Goal: Task Accomplishment & Management: Use online tool/utility

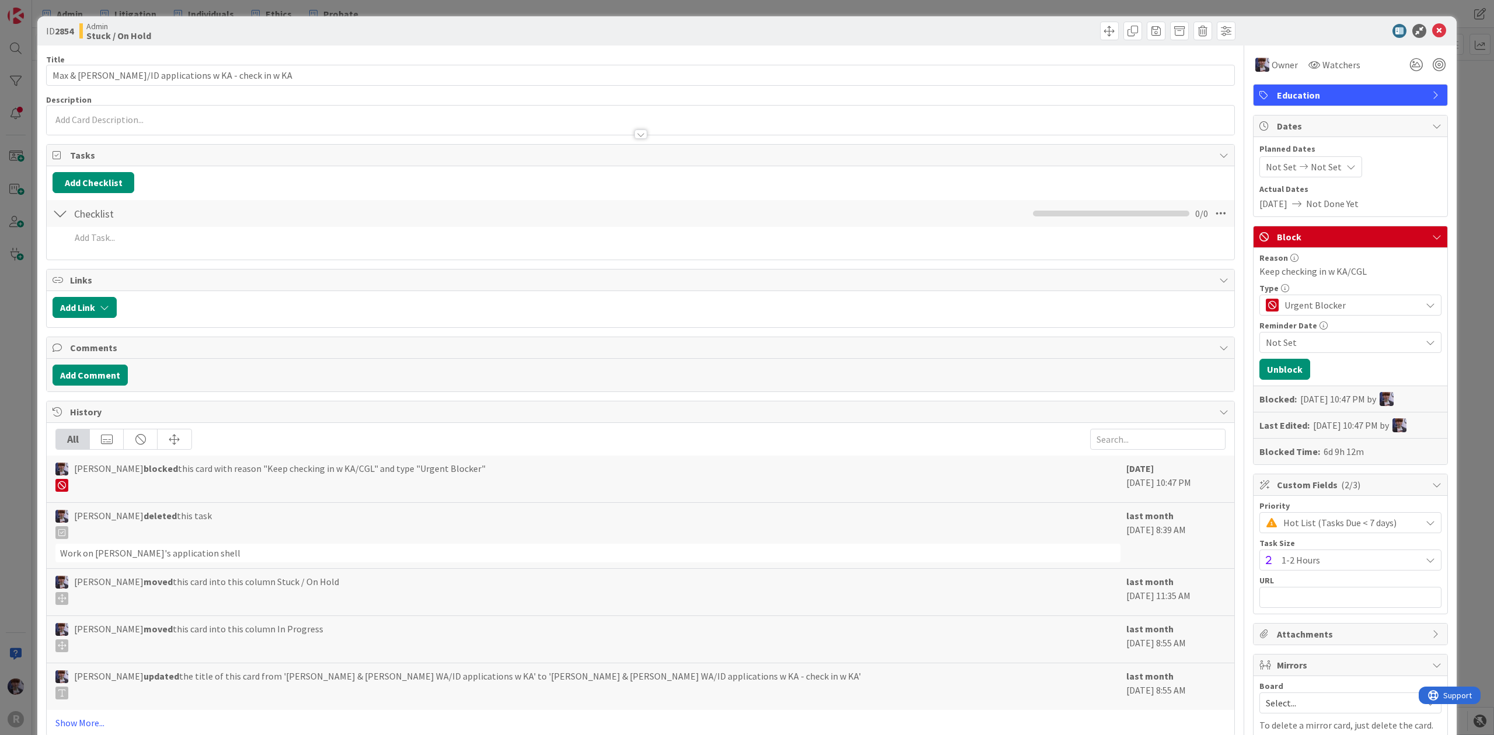
drag, startPoint x: 0, startPoint y: 0, endPoint x: 19, endPoint y: 328, distance: 328.6
click at [19, 328] on div "ID 2854 Admin Stuck / On Hold Title 50 / 128 Max & [PERSON_NAME] WA/ID applicat…" at bounding box center [747, 367] width 1494 height 735
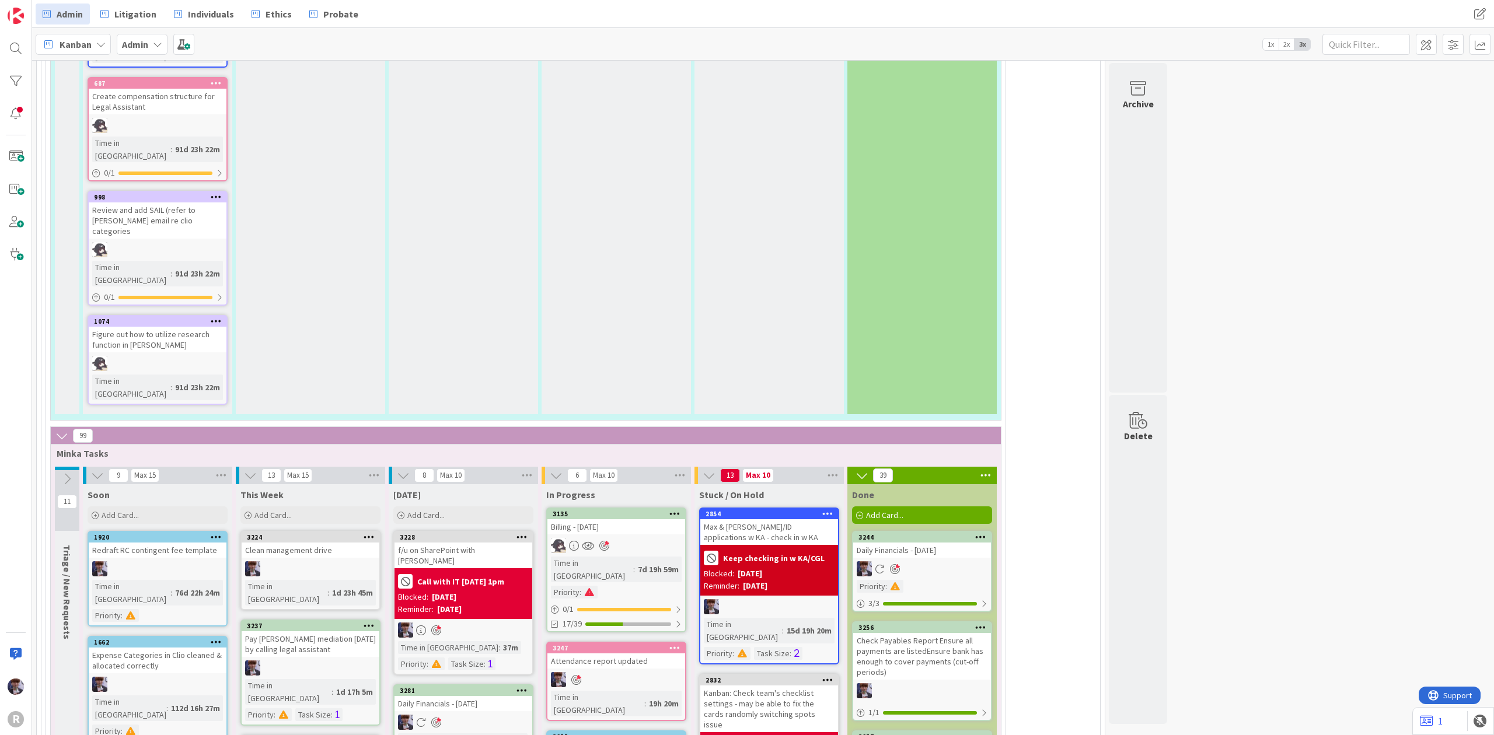
click at [623, 519] on div "Billing - [DATE]" at bounding box center [617, 526] width 138 height 15
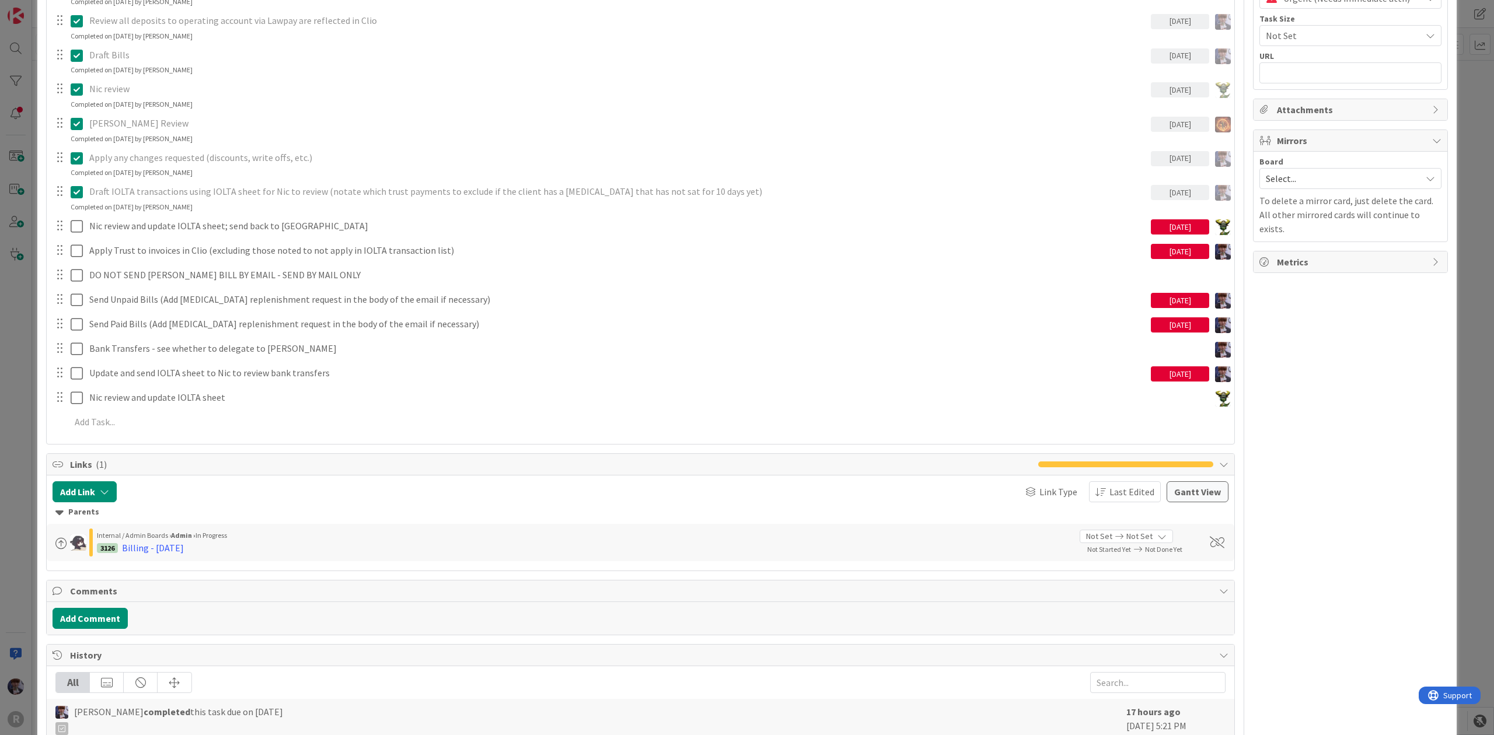
scroll to position [467, 0]
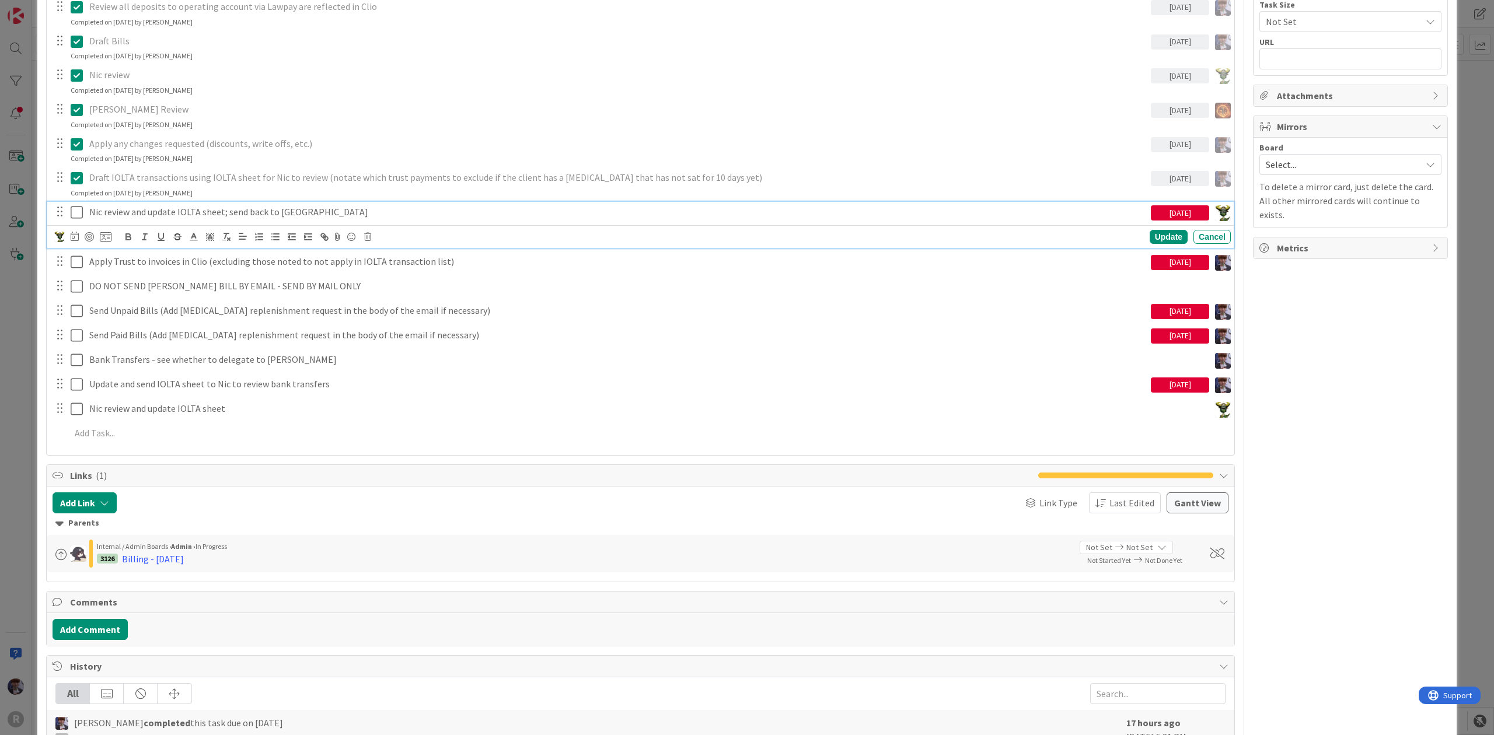
click at [71, 212] on icon at bounding box center [77, 212] width 12 height 14
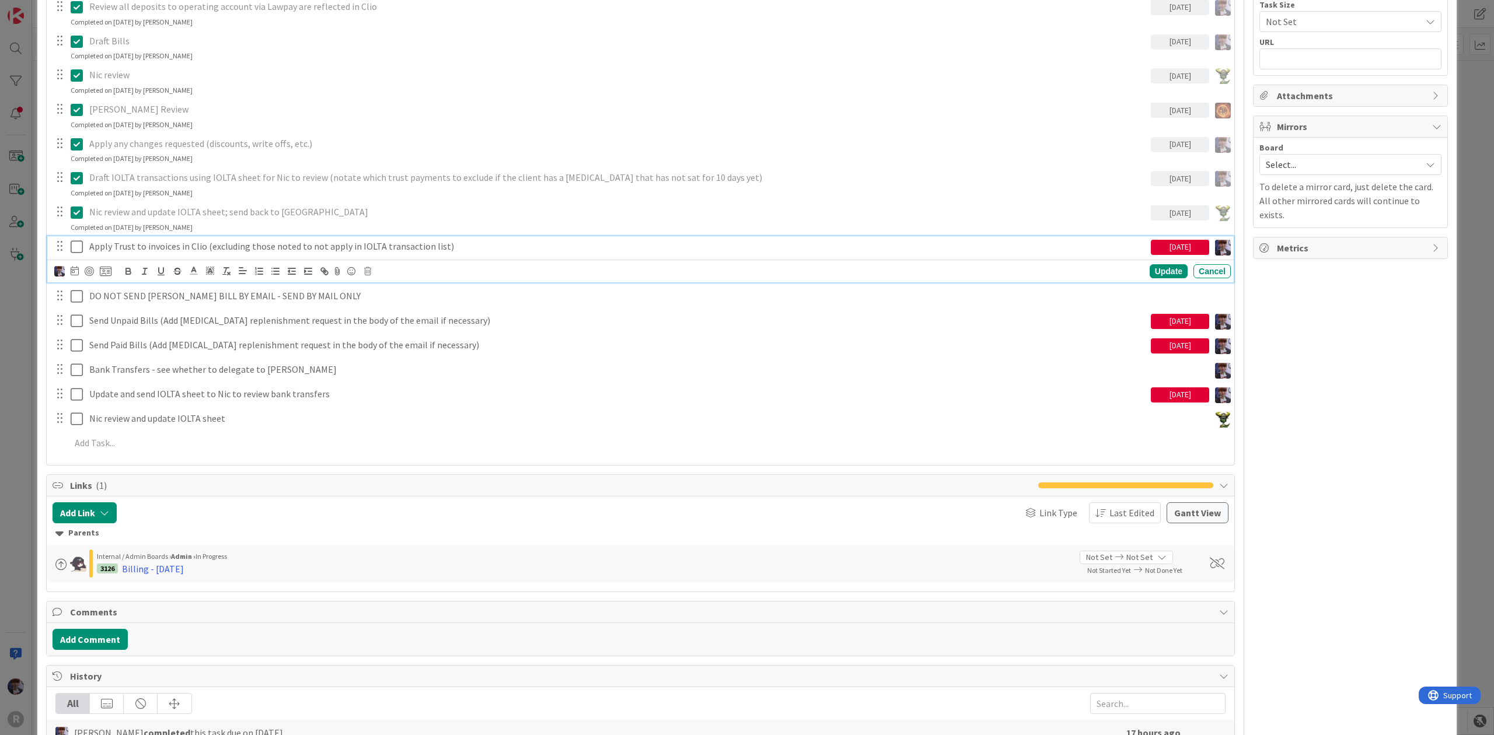
click at [103, 250] on p "Apply Trust to invoices in Clio (excluding those noted to not apply in IOLTA tr…" at bounding box center [617, 246] width 1057 height 13
click at [83, 249] on button at bounding box center [78, 247] width 14 height 19
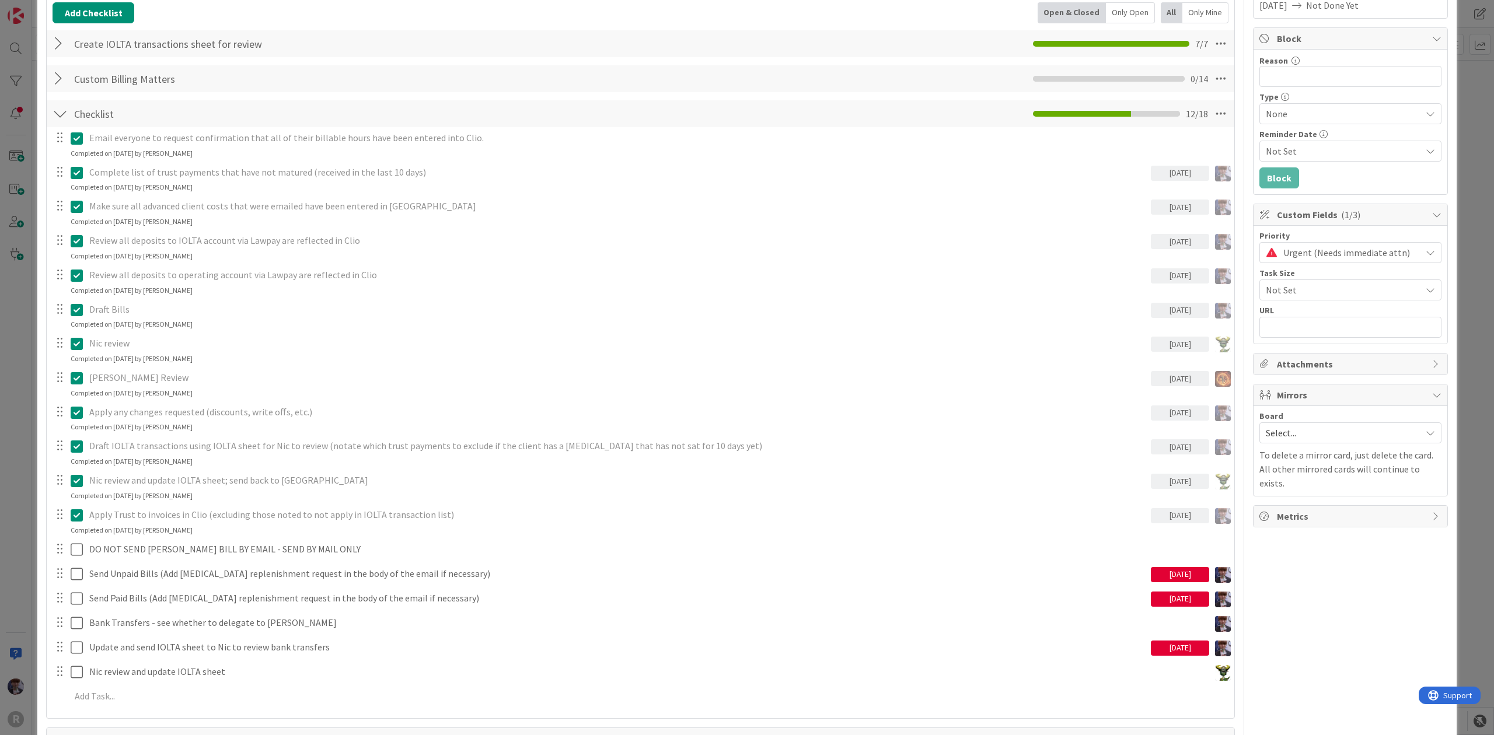
scroll to position [233, 0]
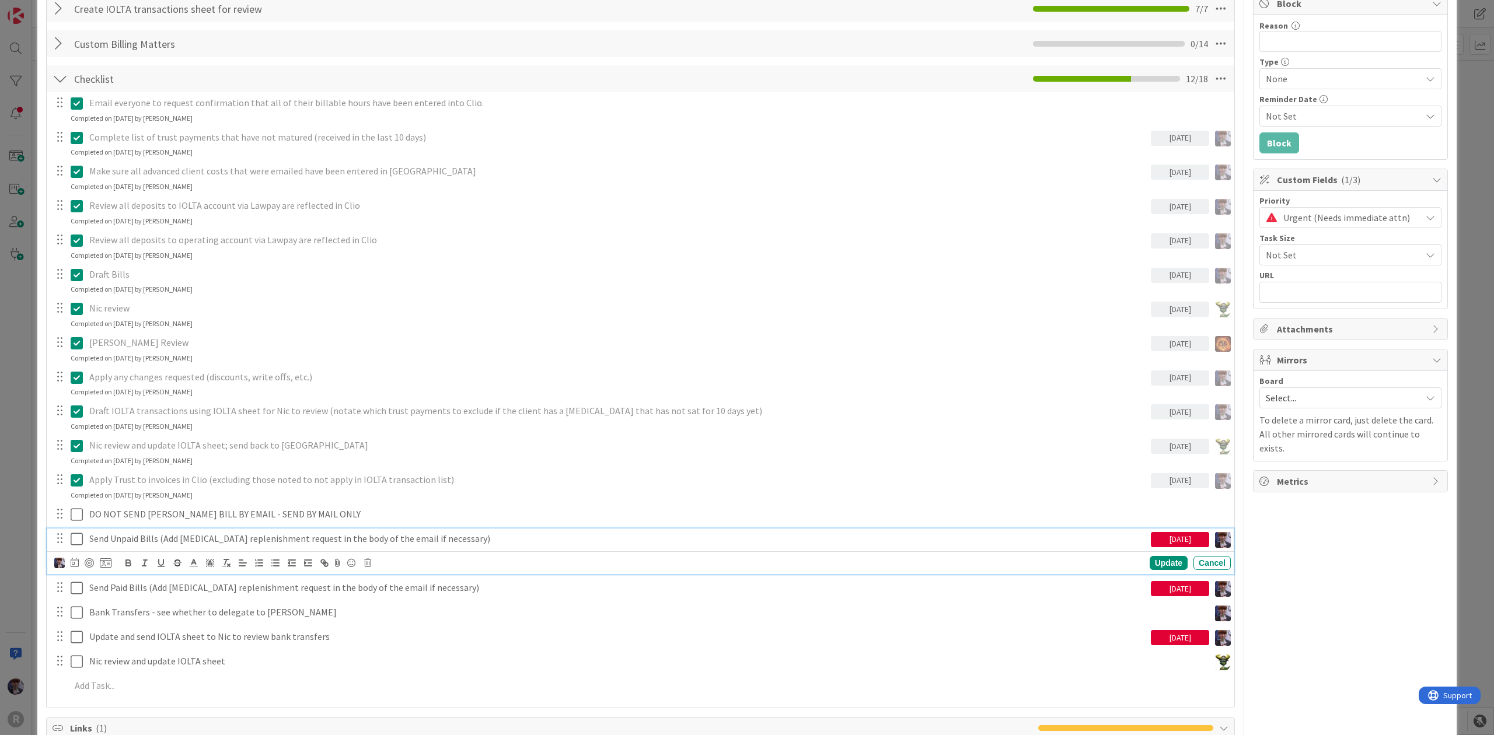
click at [75, 542] on icon at bounding box center [77, 539] width 12 height 14
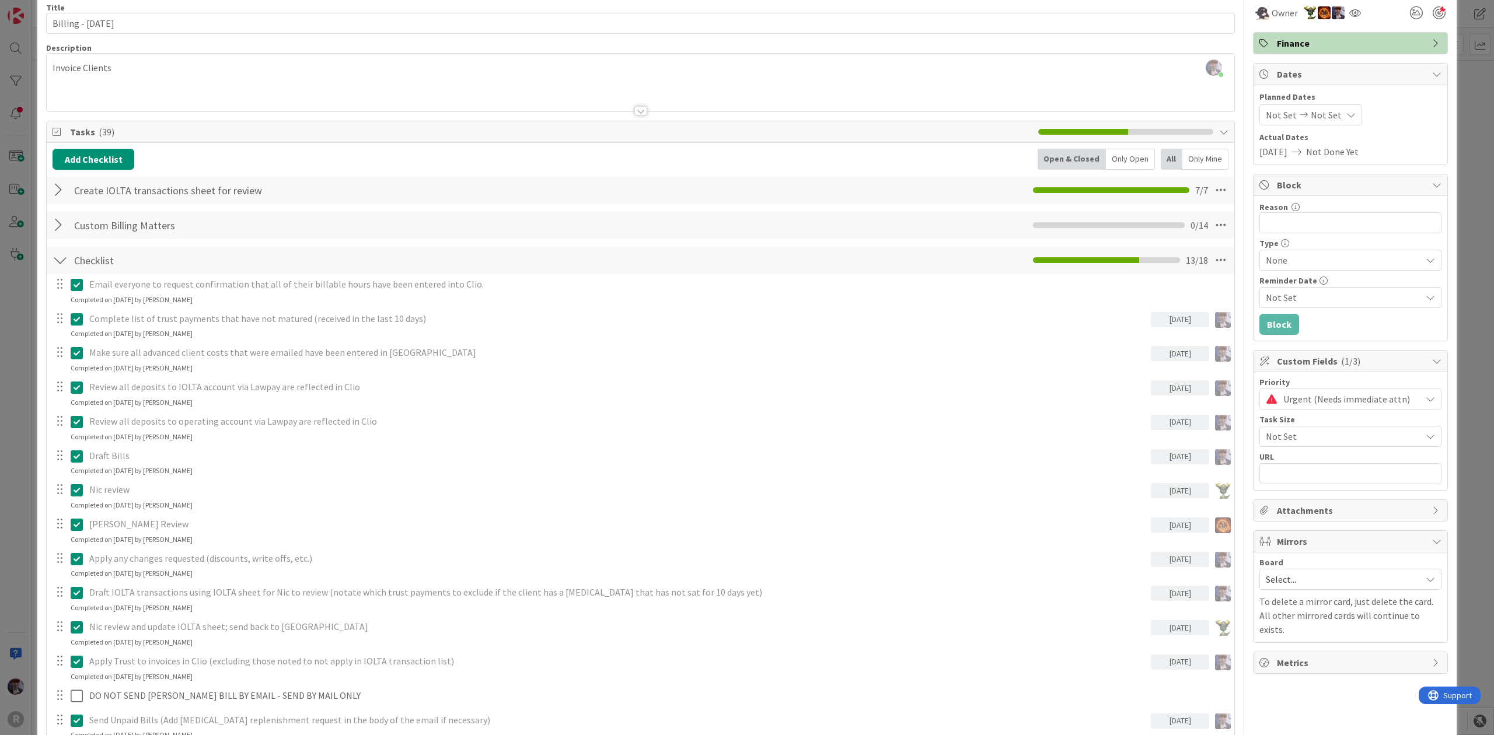
scroll to position [0, 0]
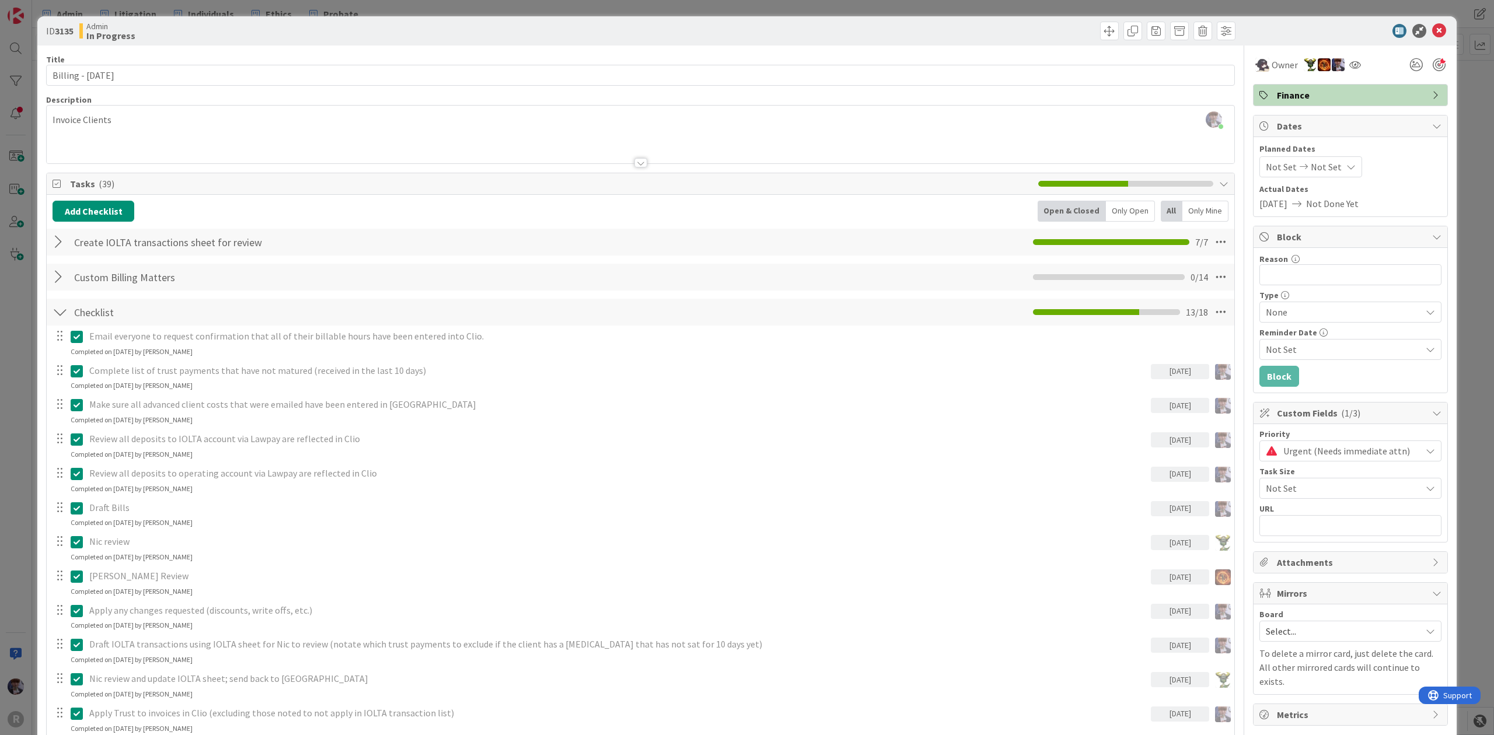
click at [57, 278] on div at bounding box center [60, 277] width 15 height 21
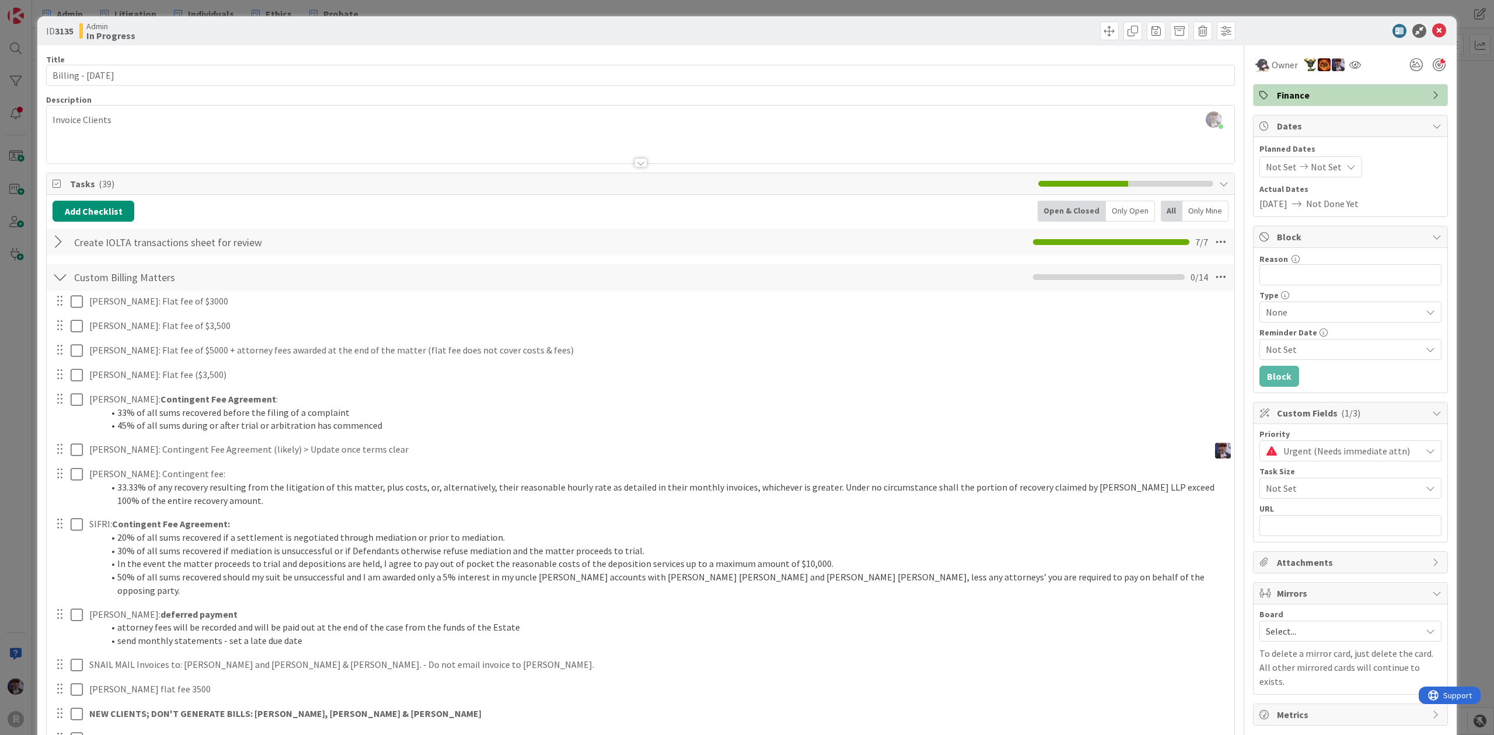
scroll to position [78, 0]
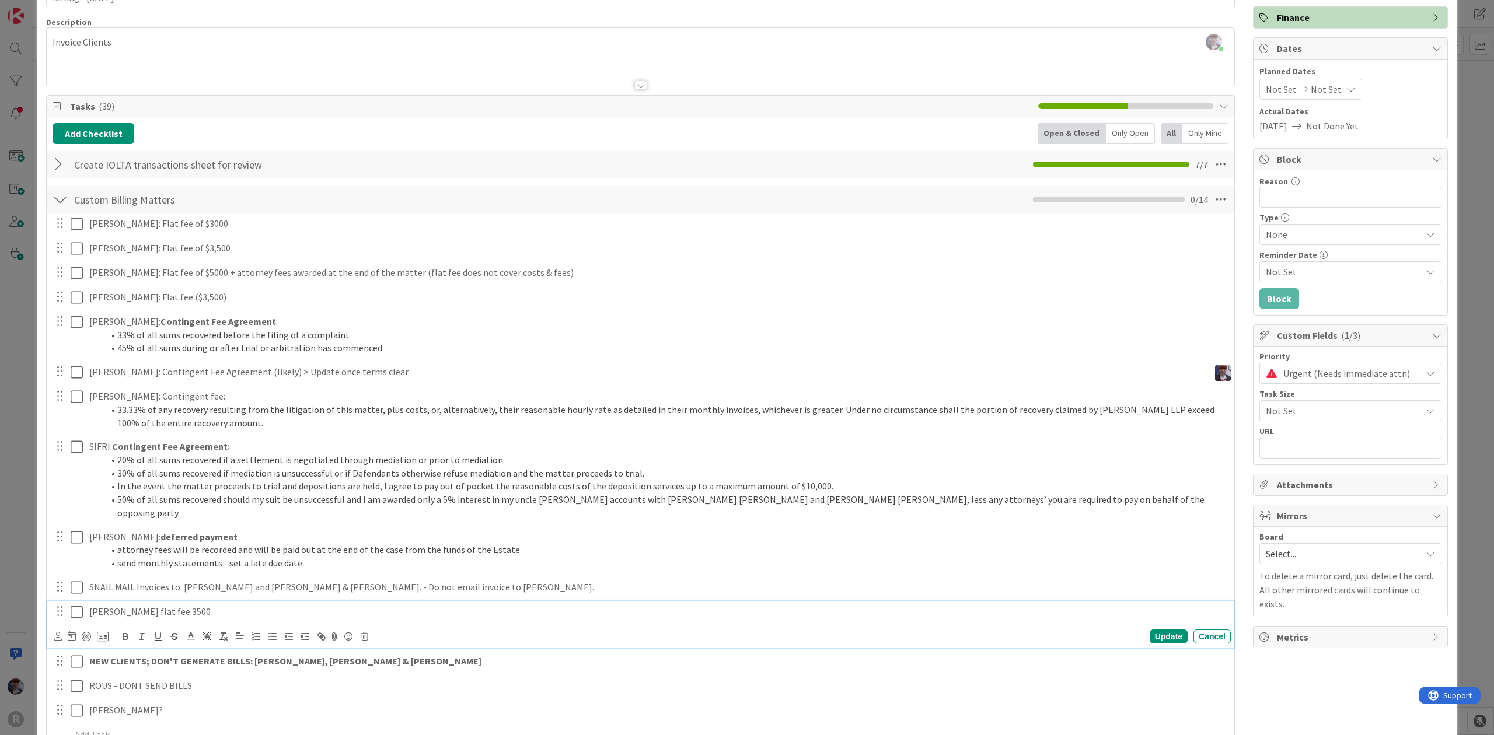
click at [164, 606] on p "[PERSON_NAME] flat fee 3500" at bounding box center [657, 611] width 1137 height 13
click at [362, 633] on icon at bounding box center [364, 637] width 7 height 8
click at [393, 676] on div "Delete" at bounding box center [394, 686] width 43 height 21
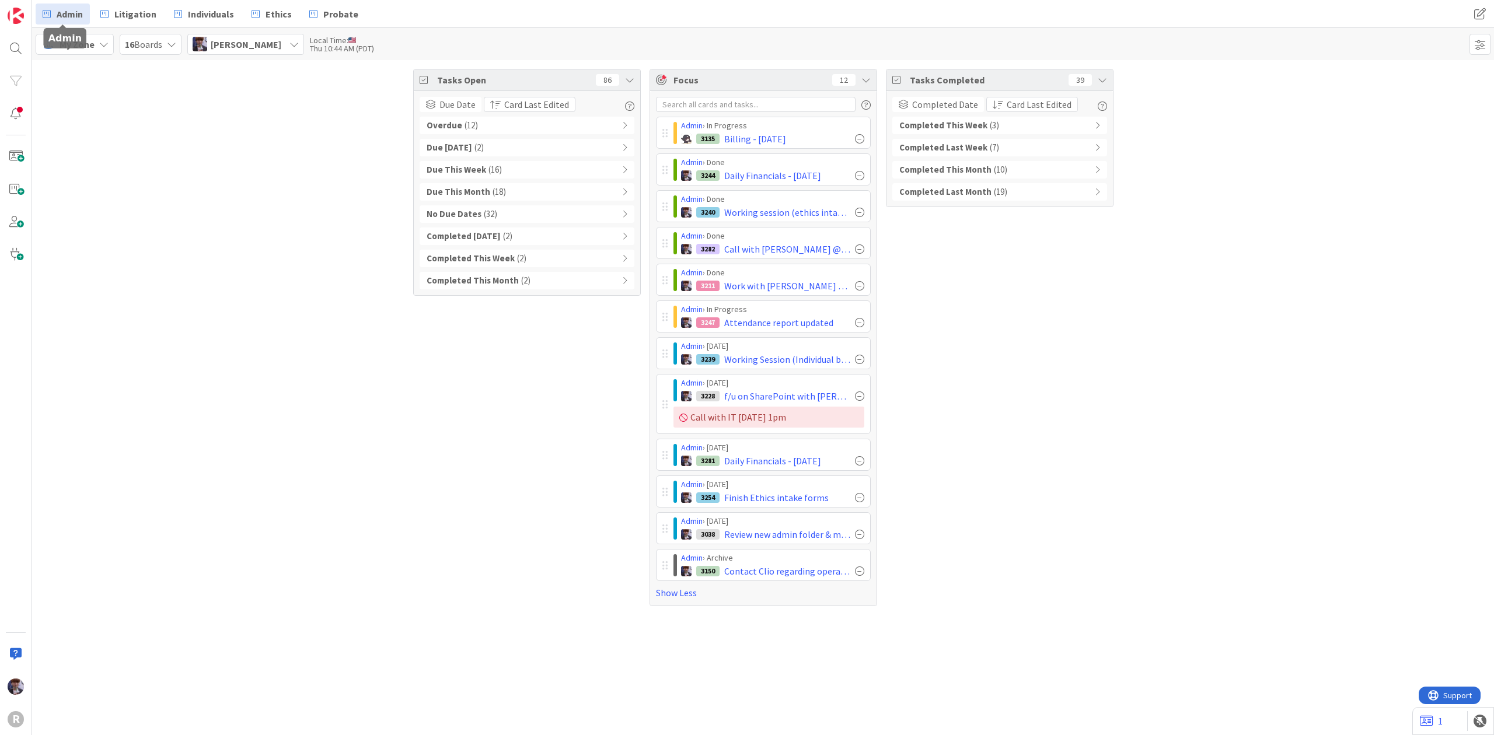
click at [52, 14] on link "Admin" at bounding box center [63, 14] width 54 height 21
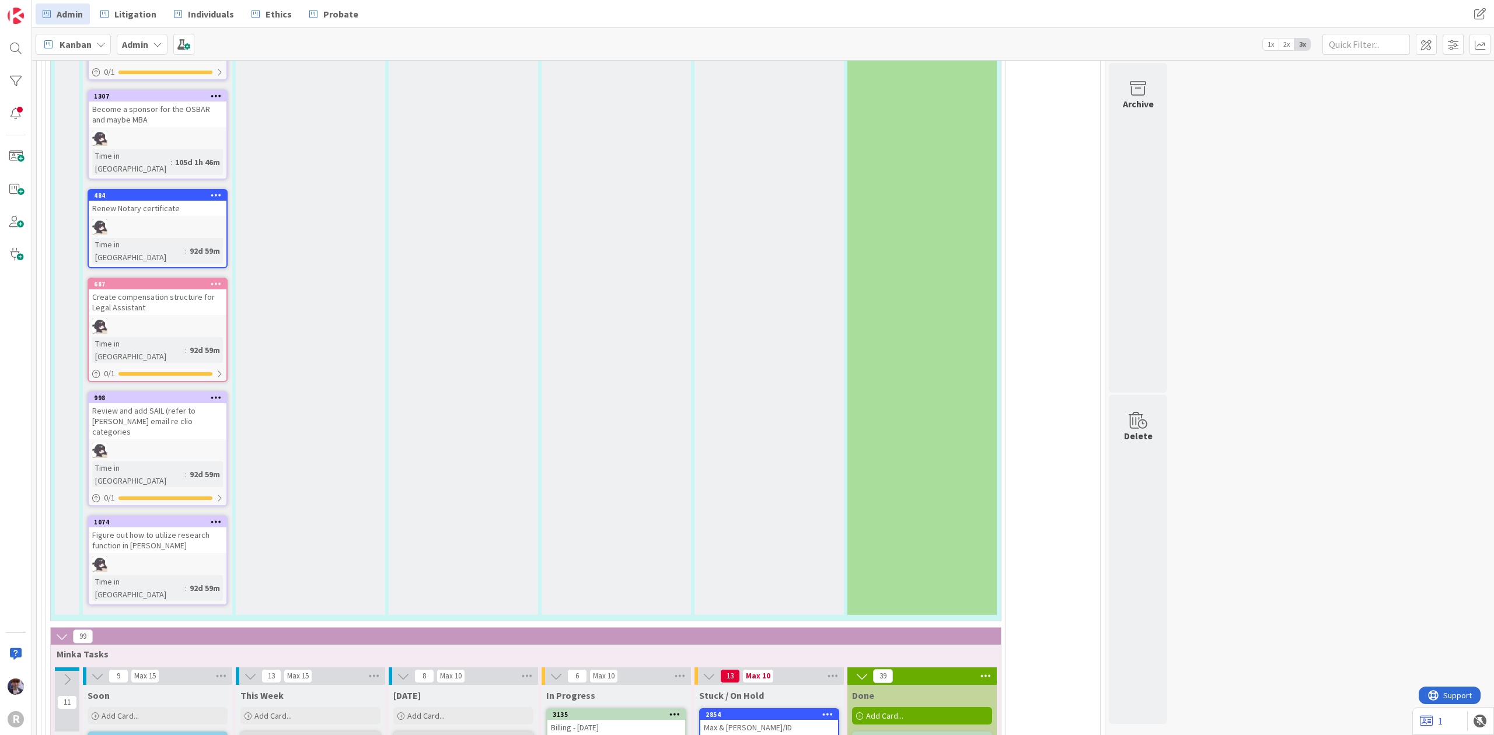
scroll to position [2445, 0]
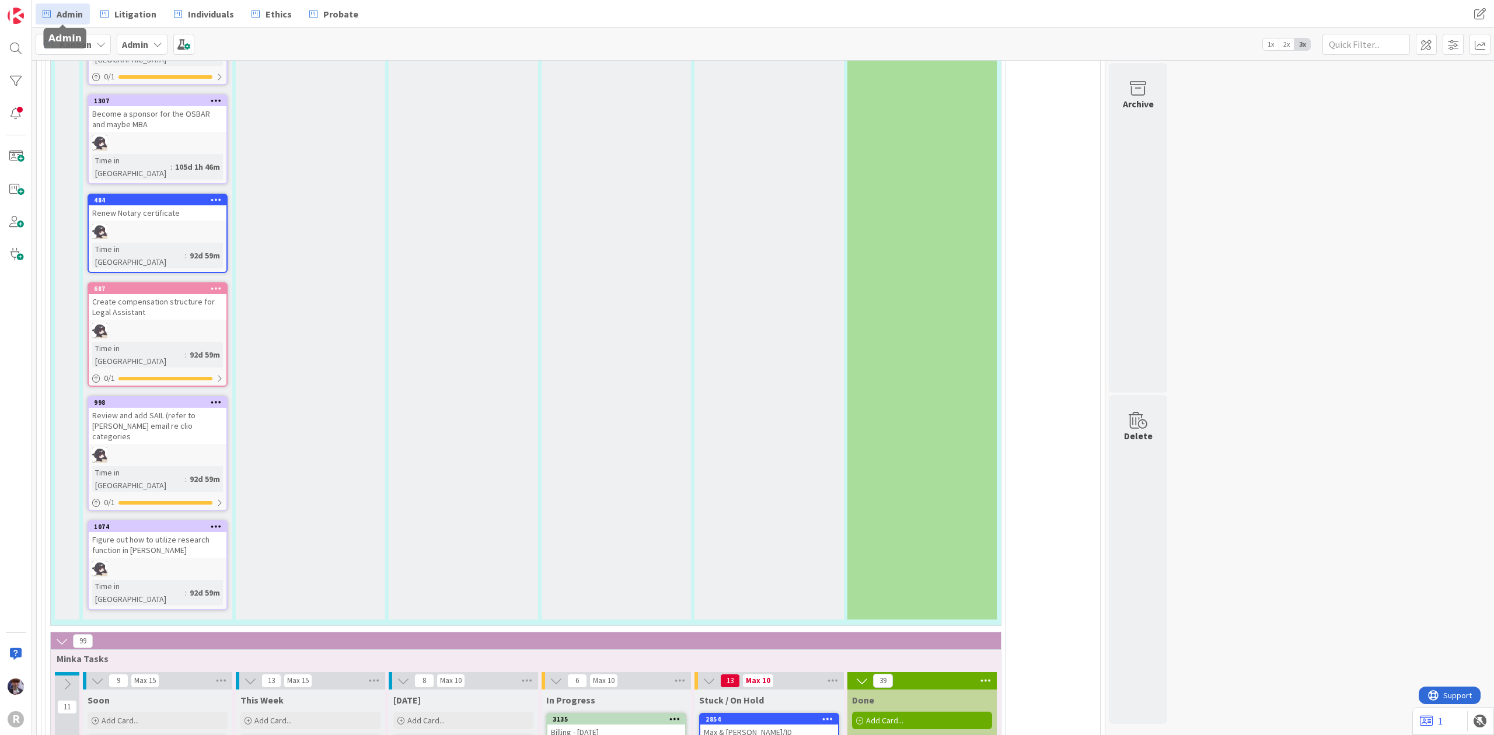
click at [595, 725] on div "Billing - [DATE]" at bounding box center [617, 732] width 138 height 15
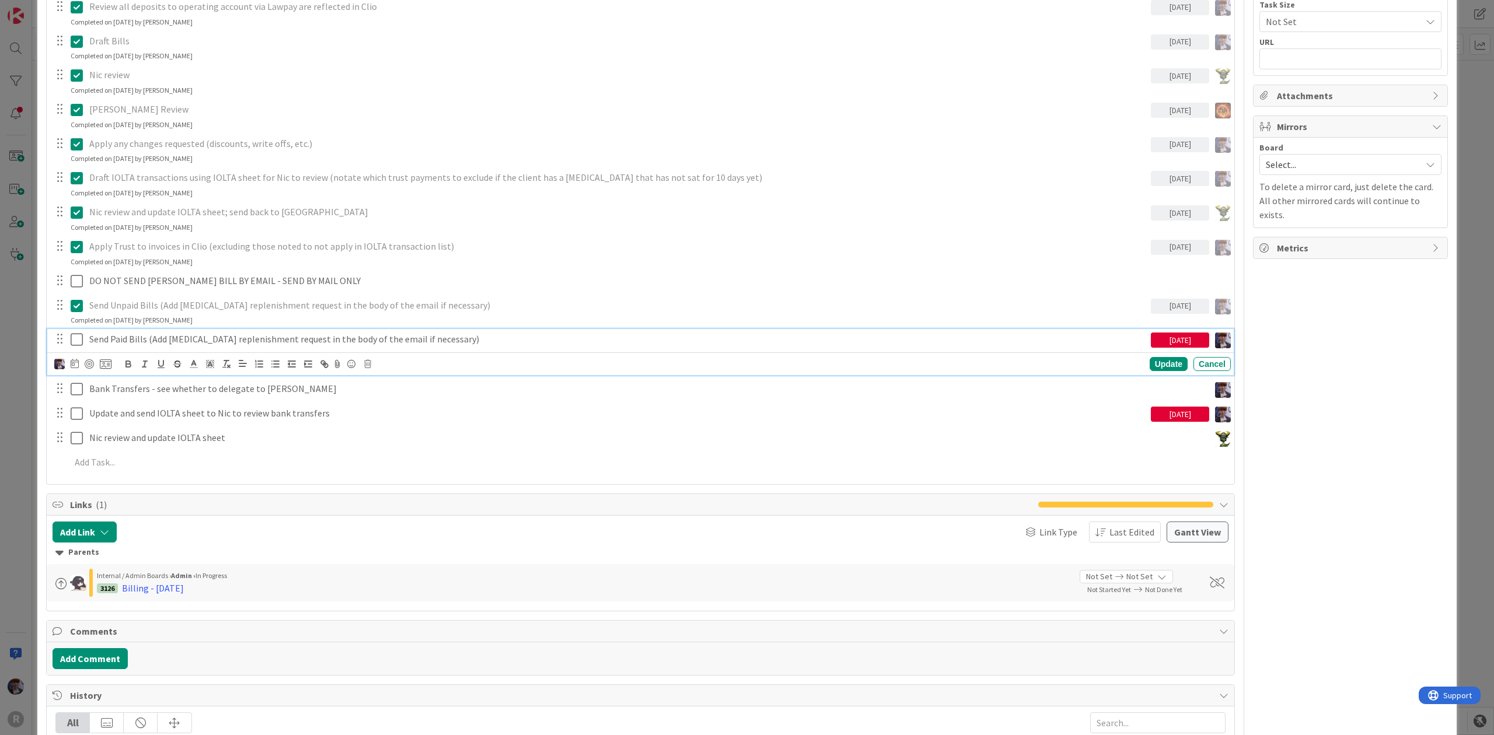
click at [79, 342] on icon at bounding box center [77, 340] width 12 height 14
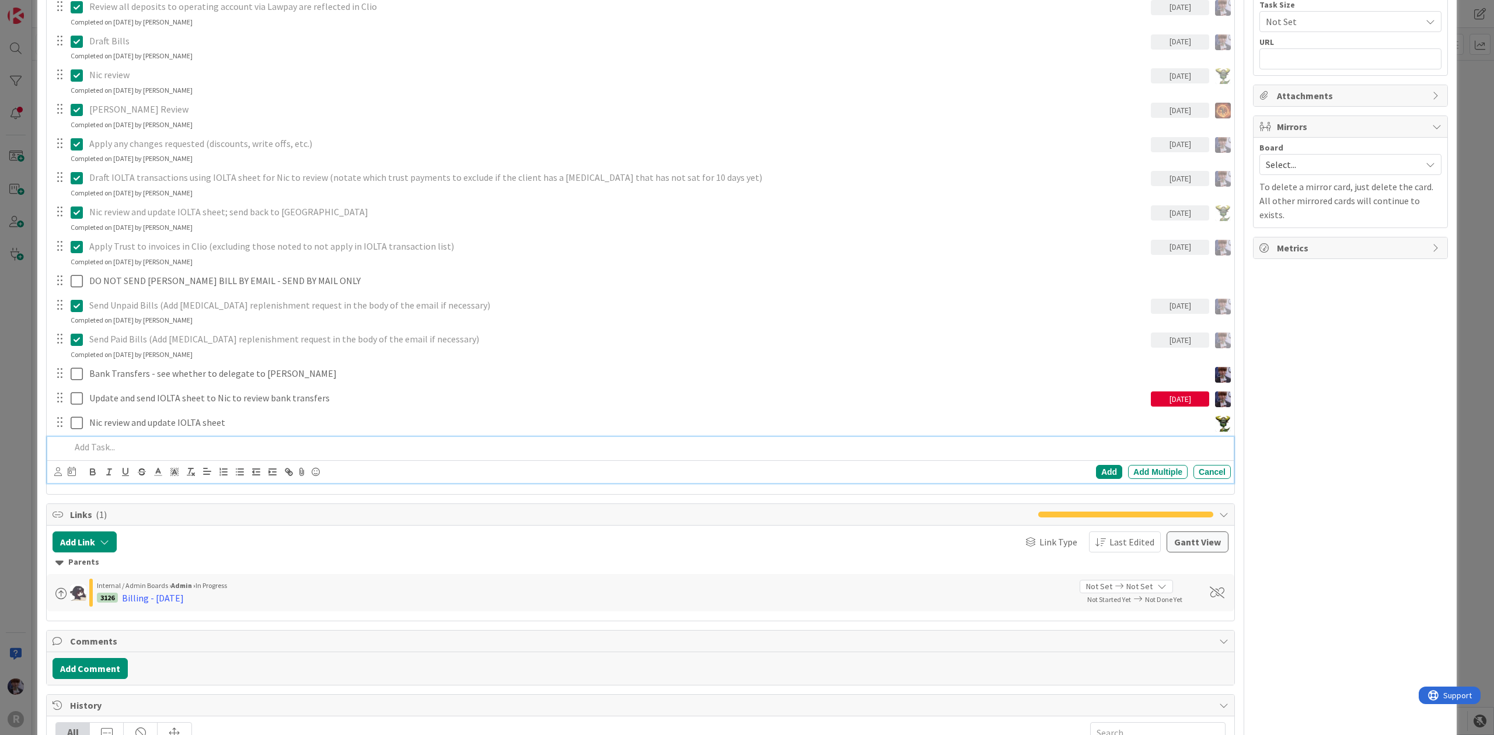
click at [85, 453] on p at bounding box center [649, 447] width 1156 height 13
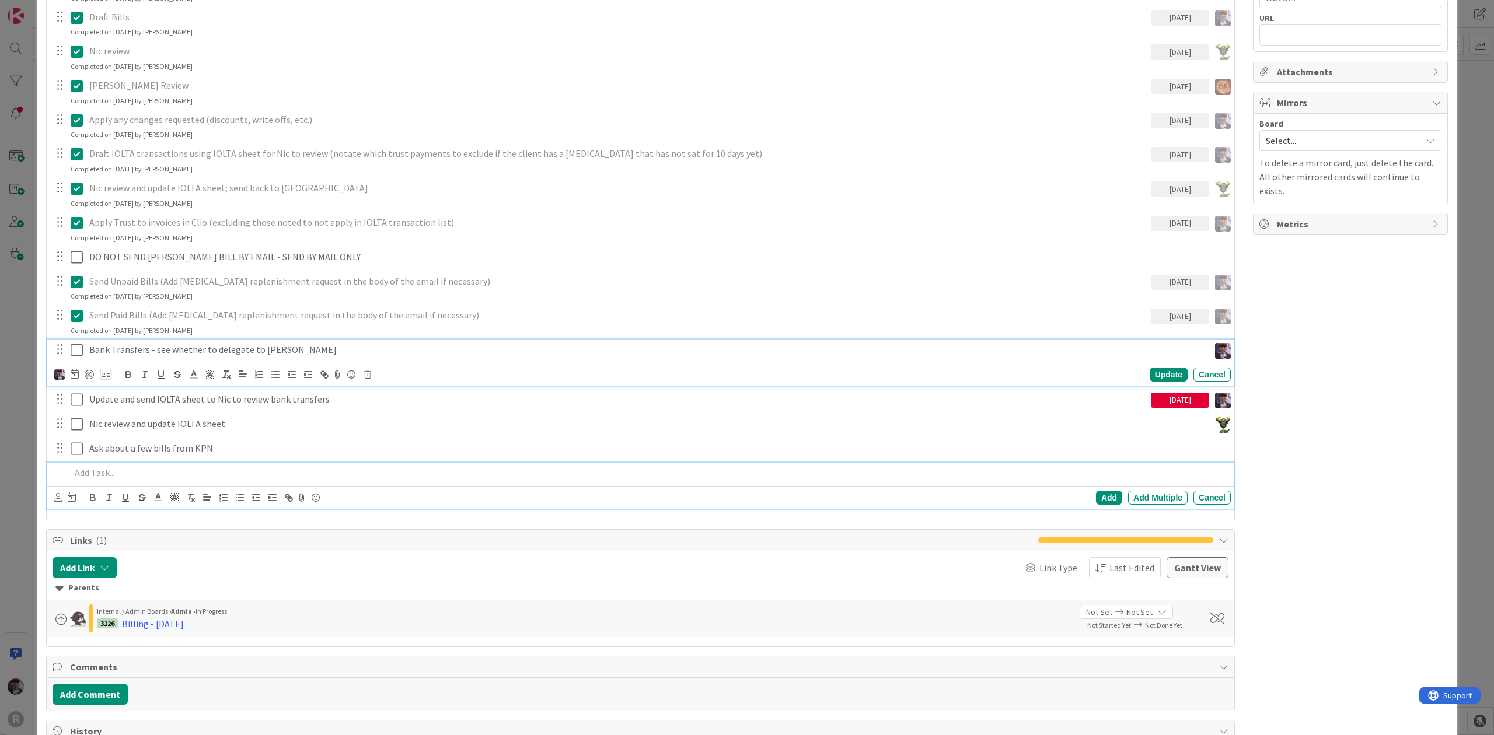
click at [142, 346] on div "Bank Transfers - see whether to delegate to Lisa Update Cancel" at bounding box center [640, 363] width 1187 height 46
